Goal: Task Accomplishment & Management: Manage account settings

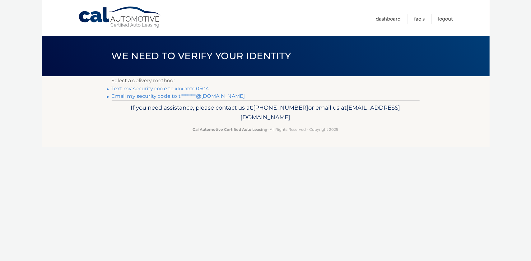
click at [182, 88] on link "Text my security code to xxx-xxx-0504" at bounding box center [161, 88] width 98 height 6
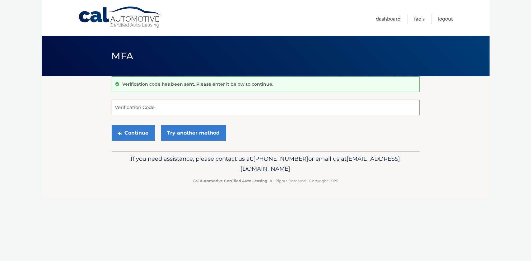
click at [193, 109] on input "Verification Code" at bounding box center [266, 107] width 308 height 16
click at [169, 106] on input "Verification Code" at bounding box center [266, 107] width 308 height 16
paste input "553637"
type input "553637"
click at [143, 133] on button "Continue" at bounding box center [133, 133] width 43 height 16
